Goal: Information Seeking & Learning: Learn about a topic

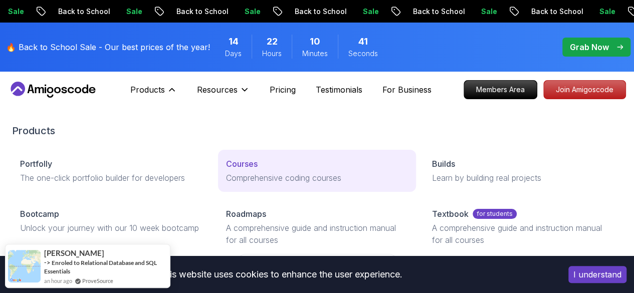
click at [226, 170] on p "Courses" at bounding box center [242, 164] width 32 height 12
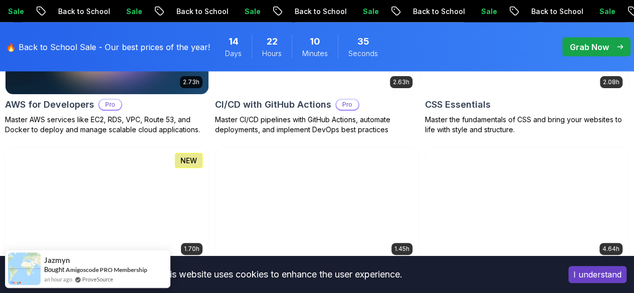
scroll to position [1053, 0]
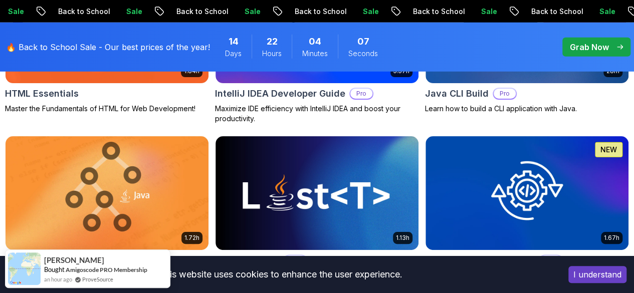
scroll to position [1319, 0]
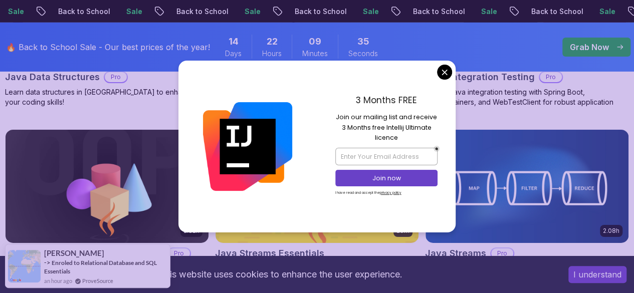
scroll to position [1654, 0]
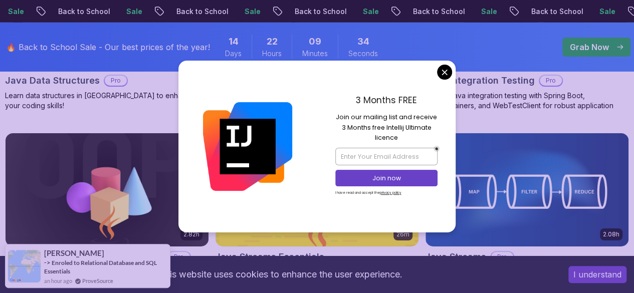
click at [447, 69] on body "Sale Back to School Sale Back to School Sale Back to School Sale Back to School…" at bounding box center [317, 258] width 634 height 3825
